Goal: Use online tool/utility: Utilize a website feature to perform a specific function

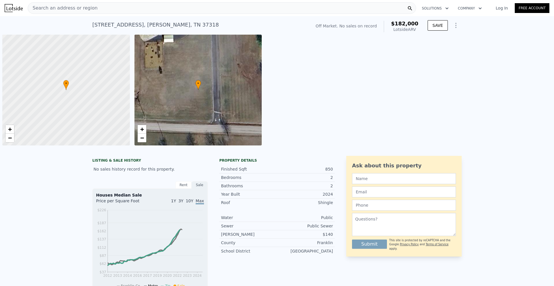
scroll to position [0, 2]
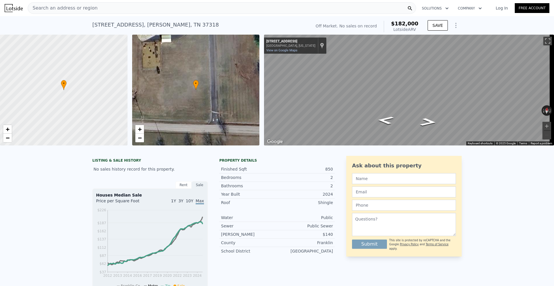
click at [90, 6] on div "Search an address or region" at bounding box center [222, 8] width 389 height 12
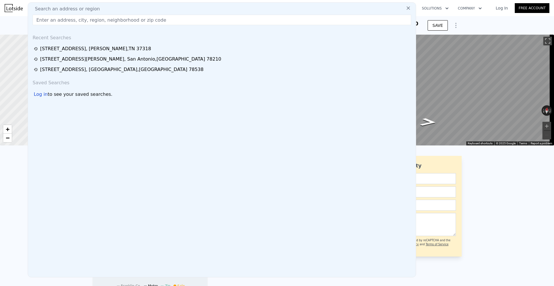
type input "[STREET_ADDRESS][PERSON_NAME]"
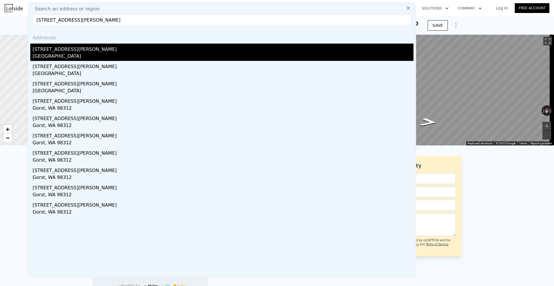
click at [92, 53] on div "[STREET_ADDRESS][PERSON_NAME]" at bounding box center [223, 48] width 381 height 9
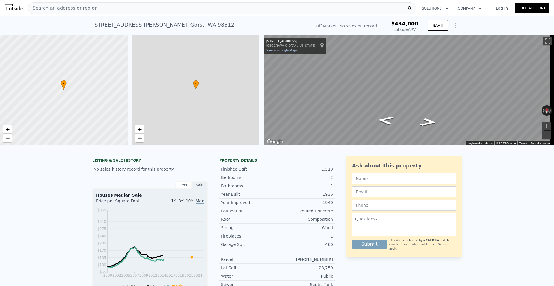
click at [506, 202] on div "LISTING & SALE HISTORY No sales history record for this property. Rent Sale Ren…" at bounding box center [277, 281] width 554 height 261
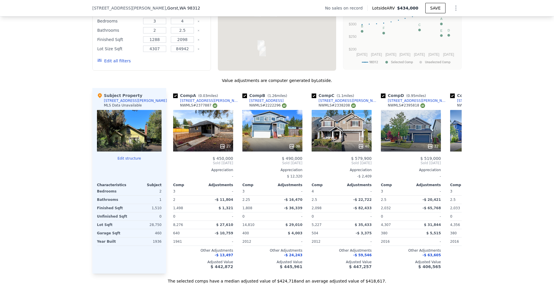
scroll to position [518, 0]
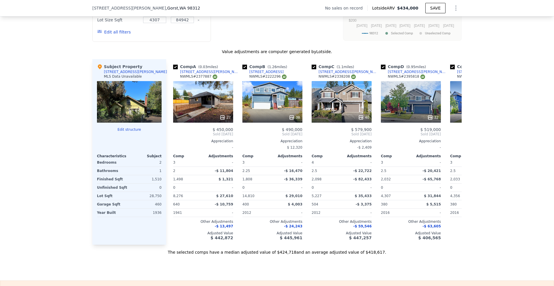
drag, startPoint x: 60, startPoint y: 128, endPoint x: 63, endPoint y: 86, distance: 42.3
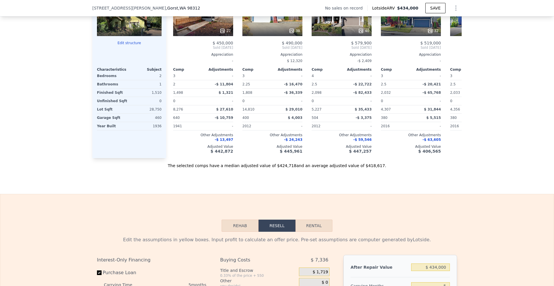
scroll to position [835, 0]
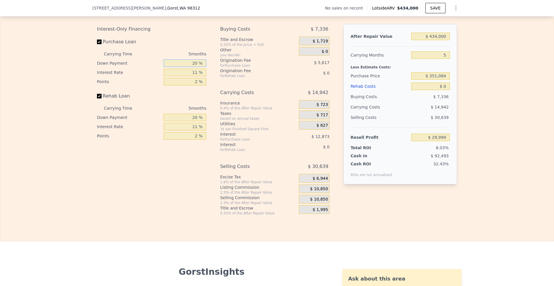
click at [195, 67] on input "20 %" at bounding box center [185, 63] width 43 height 8
type input "10 %"
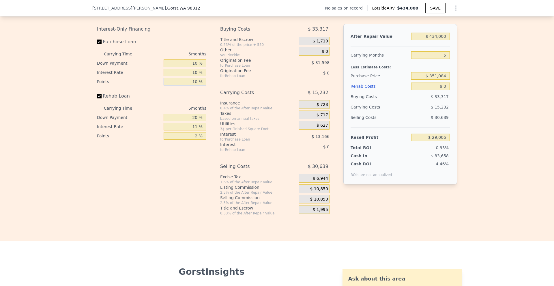
type input "$ 3,728"
type input "1 %"
type input "$ 32,166"
type input "1 %"
type input "10 %"
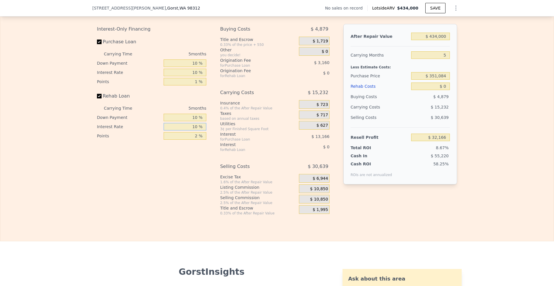
type input "10 %"
type input "1 %"
click at [322, 192] on span "$ 10,850" at bounding box center [319, 189] width 18 height 5
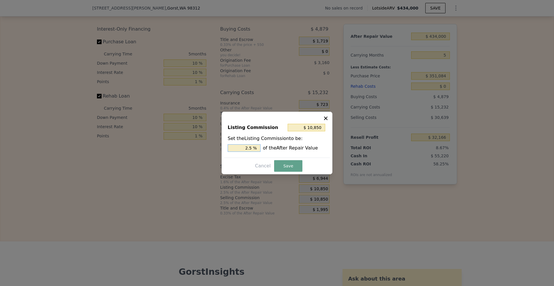
click at [249, 146] on input "2.5 %" at bounding box center [244, 148] width 33 height 8
click at [284, 166] on button "Save" at bounding box center [288, 166] width 28 height 12
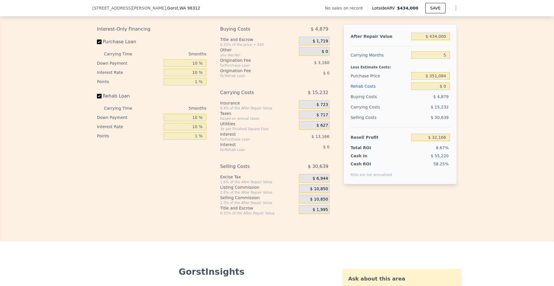
click at [322, 183] on div "$ 6,944" at bounding box center [314, 178] width 31 height 9
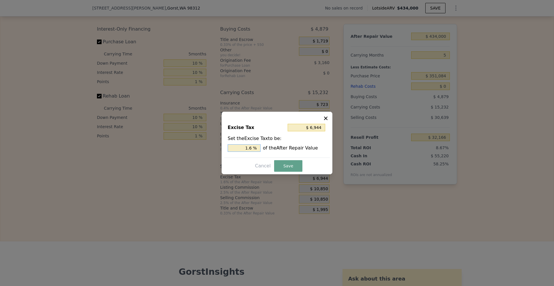
drag, startPoint x: 251, startPoint y: 148, endPoint x: 246, endPoint y: 148, distance: 4.9
click at [246, 148] on input "1.6 %" at bounding box center [244, 148] width 33 height 8
type input "$ 26,040"
type input "6 %"
type input "$ 8,680"
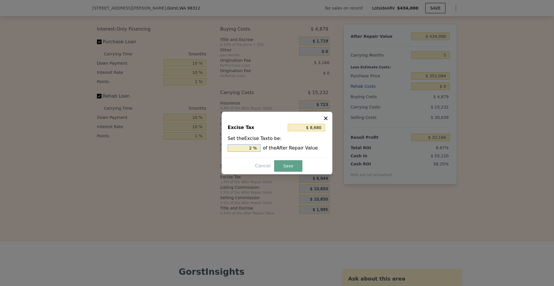
type input "2 %"
drag, startPoint x: 286, startPoint y: 168, endPoint x: 418, endPoint y: 60, distance: 170.3
click at [286, 168] on button "Save" at bounding box center [288, 166] width 28 height 12
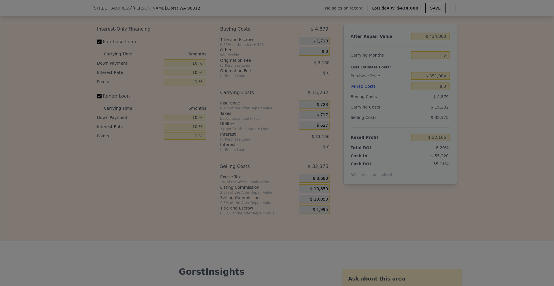
type input "$ 30,430"
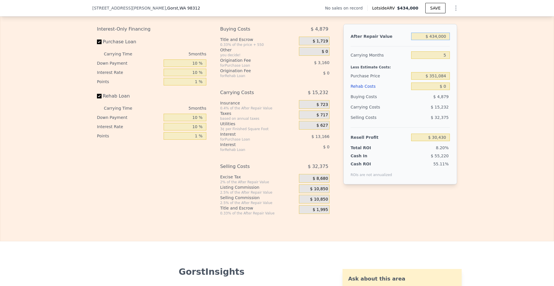
drag, startPoint x: 431, startPoint y: 44, endPoint x: 470, endPoint y: 45, distance: 39.3
click at [470, 45] on div "Edit the assumptions in yellow boxes. Input profit to calculate an offer price.…" at bounding box center [277, 108] width 554 height 215
type input "$ 11,200,000"
type input "$ 9,989,015"
click at [470, 45] on div "Edit the assumptions in yellow boxes. Input profit to calculate an offer price.…" at bounding box center [277, 108] width 554 height 215
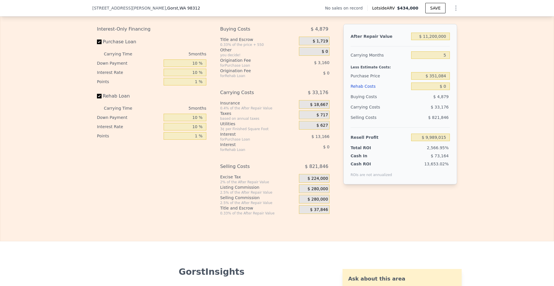
type input "$ 434,000"
type input "$ 29,999"
